Goal: Use online tool/utility: Utilize a website feature to perform a specific function

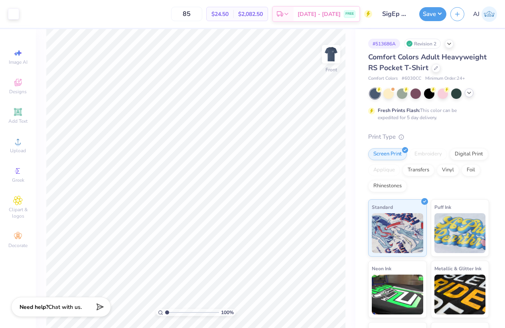
click at [469, 94] on icon at bounding box center [469, 93] width 6 height 6
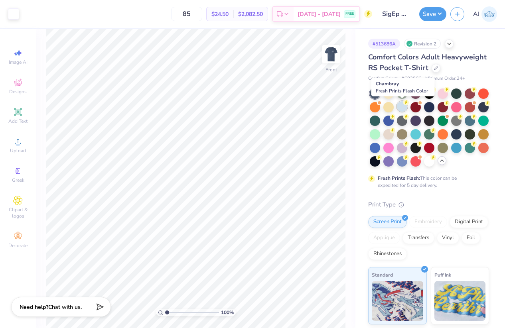
click at [405, 109] on div at bounding box center [402, 106] width 10 height 10
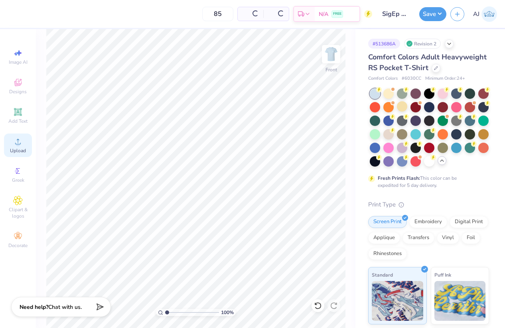
click at [18, 148] on span "Upload" at bounding box center [18, 151] width 16 height 6
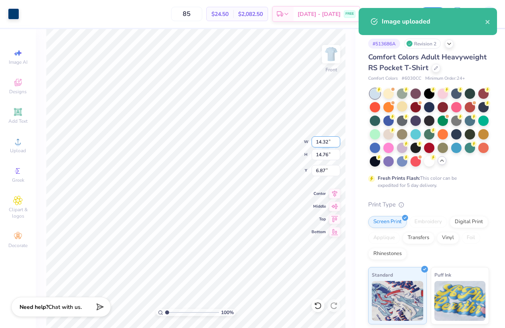
click at [320, 143] on input "14.32" at bounding box center [326, 141] width 29 height 11
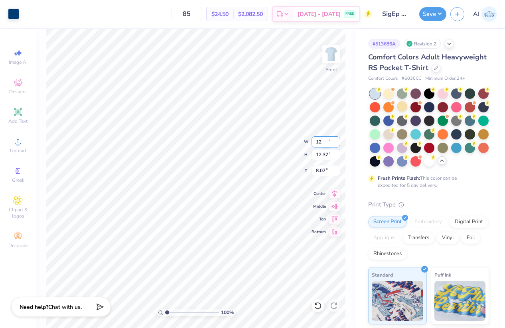
type input "12.00"
type input "12.37"
click at [319, 166] on input "8.07" at bounding box center [326, 170] width 29 height 11
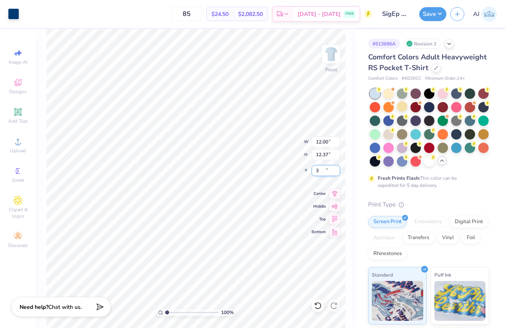
type input "3.00"
click at [333, 53] on img at bounding box center [331, 54] width 32 height 32
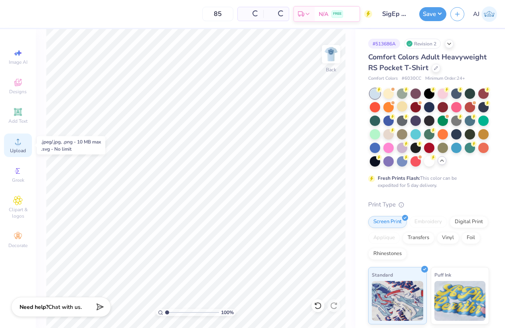
click at [20, 142] on icon at bounding box center [18, 142] width 10 height 10
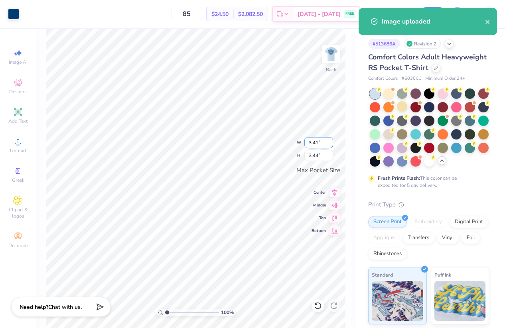
click at [312, 144] on input "3.41" at bounding box center [319, 142] width 29 height 11
type input "3.00"
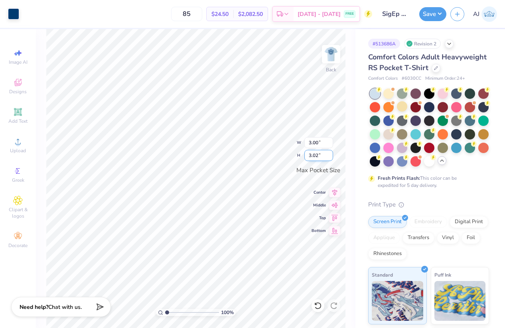
click at [314, 158] on input "3.02" at bounding box center [319, 155] width 29 height 11
type input "3"
type input "2.98"
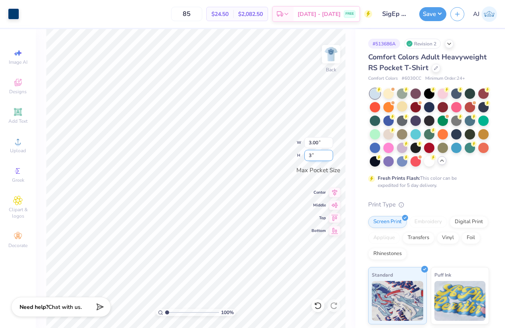
type input "3.00"
click at [440, 12] on button "Save" at bounding box center [432, 13] width 27 height 14
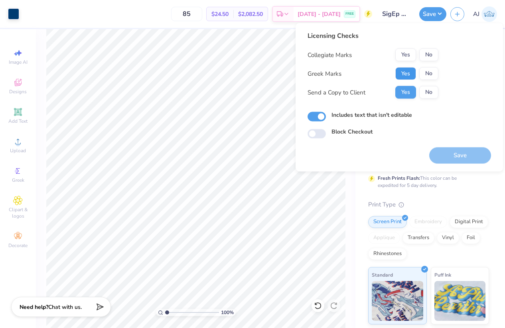
click at [411, 72] on button "Yes" at bounding box center [406, 73] width 21 height 13
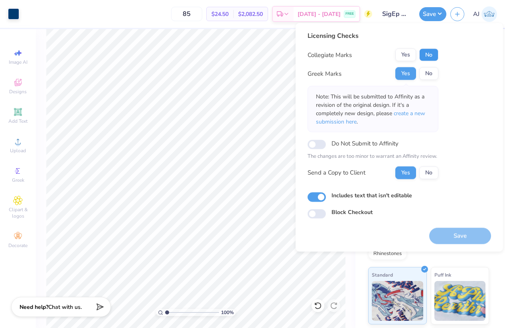
click at [426, 57] on button "No" at bounding box center [428, 55] width 19 height 13
click at [449, 237] on button "Save" at bounding box center [460, 236] width 62 height 16
